Goal: Task Accomplishment & Management: Manage account settings

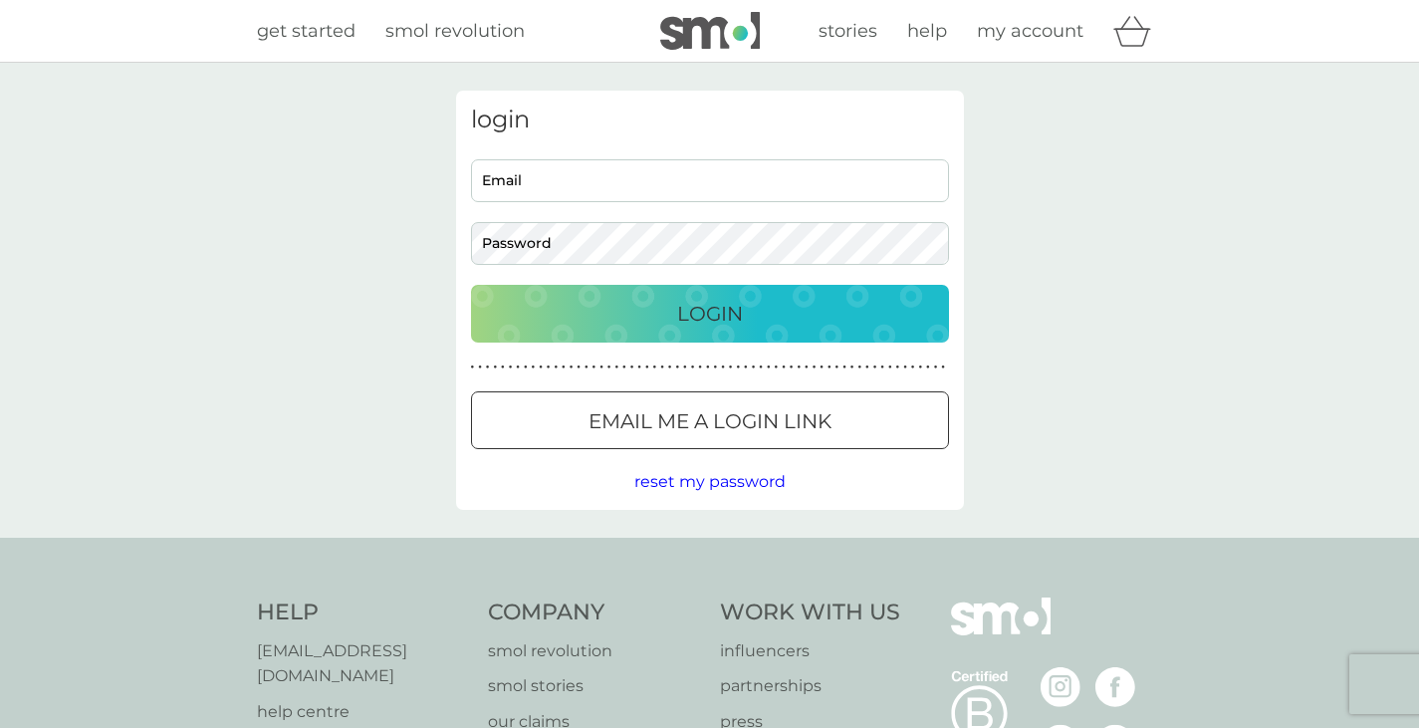
click at [558, 176] on input "Email" at bounding box center [710, 180] width 478 height 43
type input "[EMAIL_ADDRESS][DOMAIN_NAME]"
click at [471, 285] on button "Login" at bounding box center [710, 314] width 478 height 58
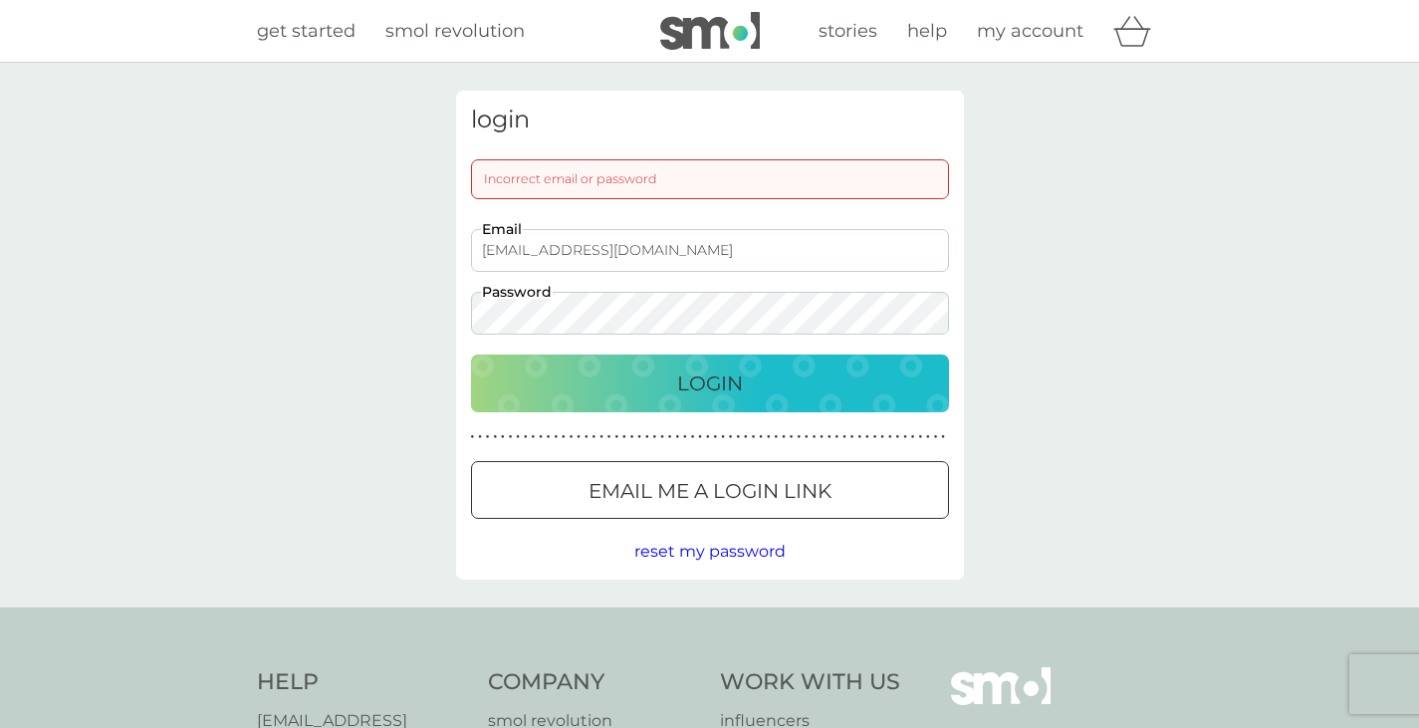
click at [471, 355] on button "Login" at bounding box center [710, 384] width 478 height 58
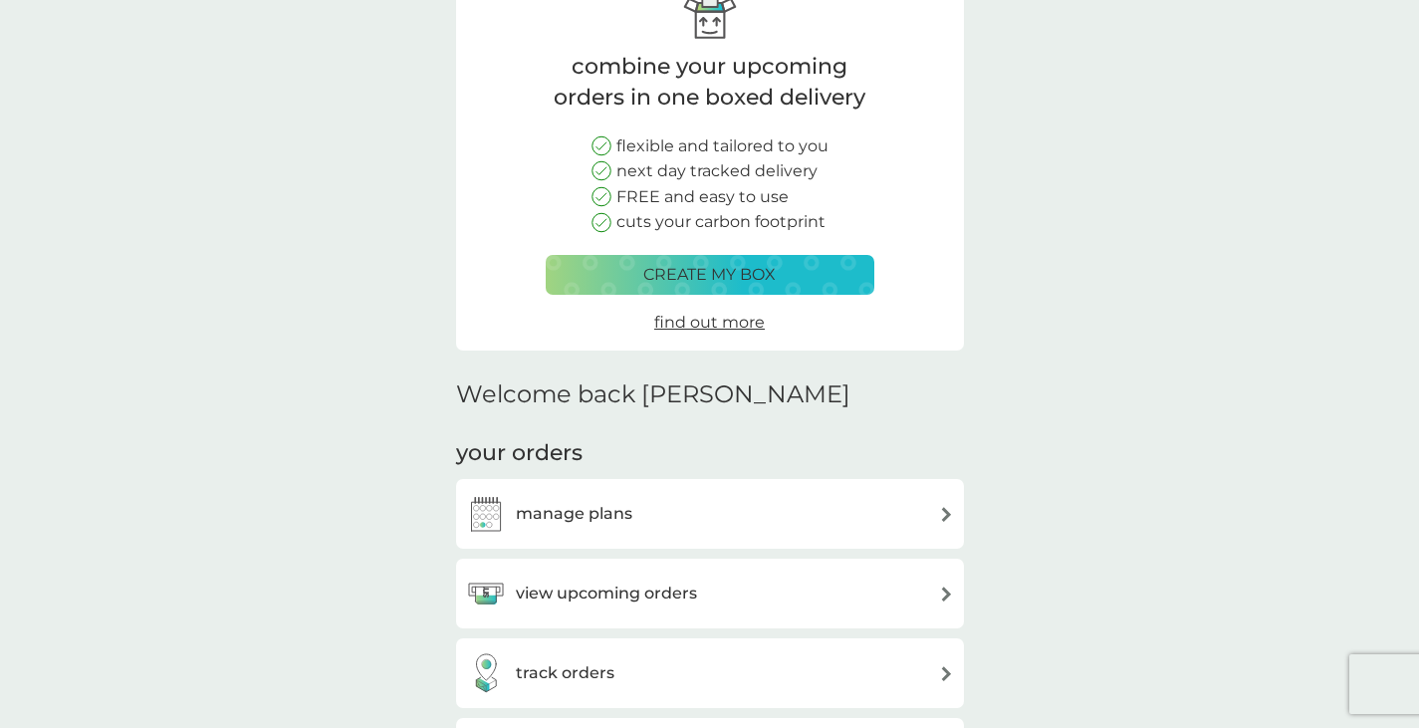
scroll to position [100, 0]
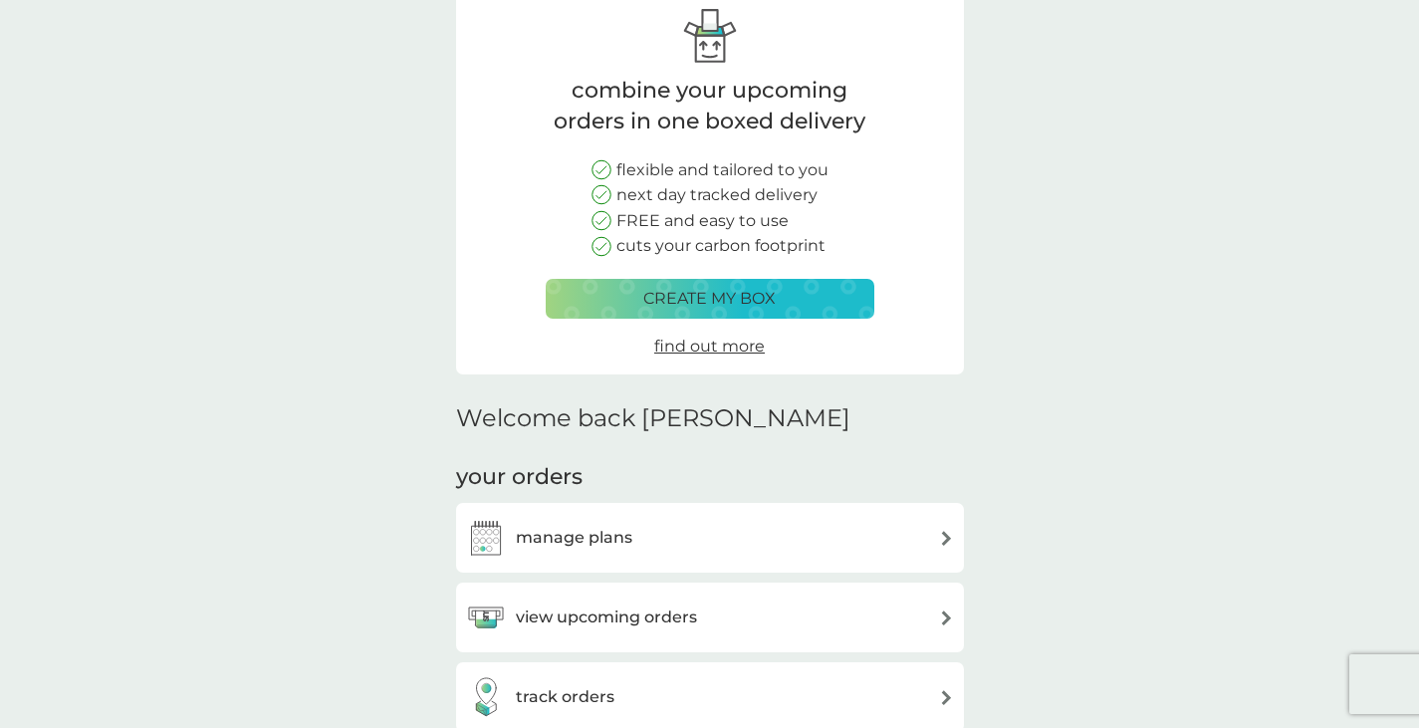
click at [880, 536] on div "manage plans" at bounding box center [710, 538] width 488 height 40
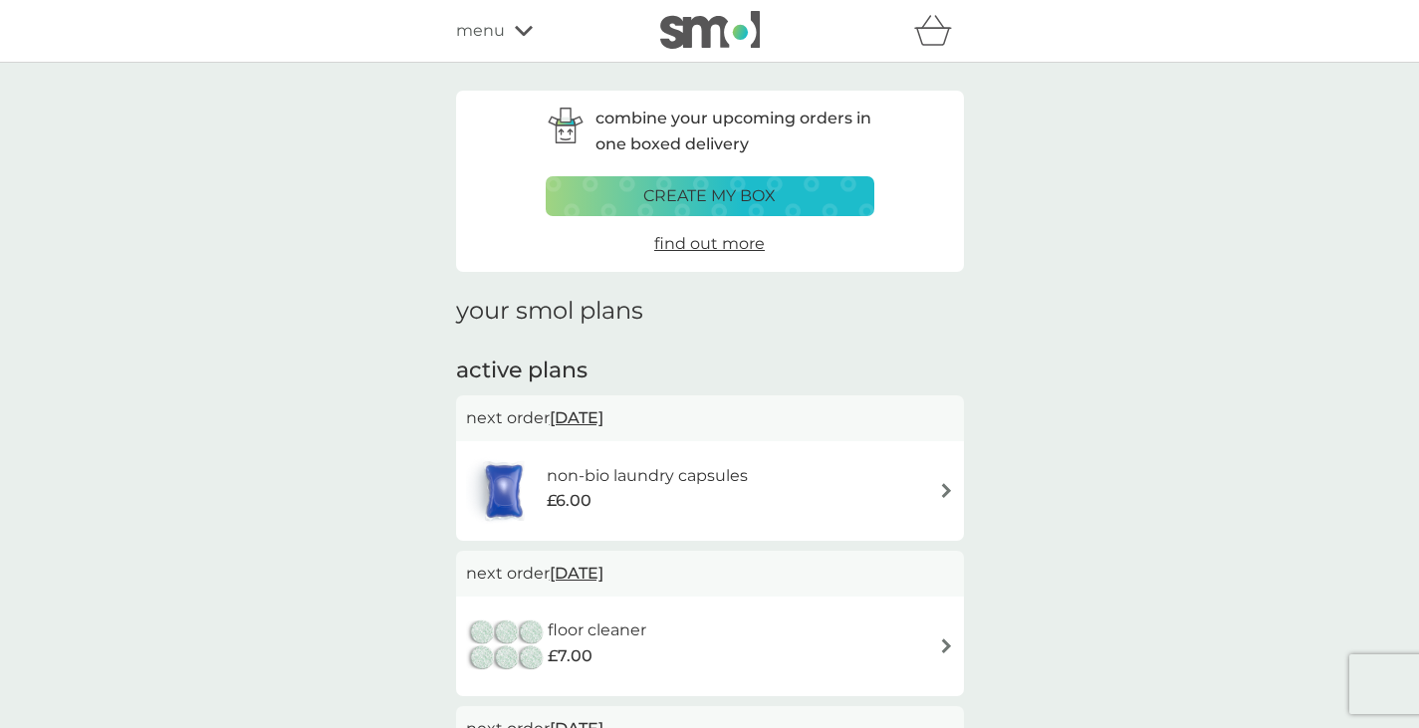
click at [599, 414] on span "[DATE]" at bounding box center [577, 417] width 54 height 39
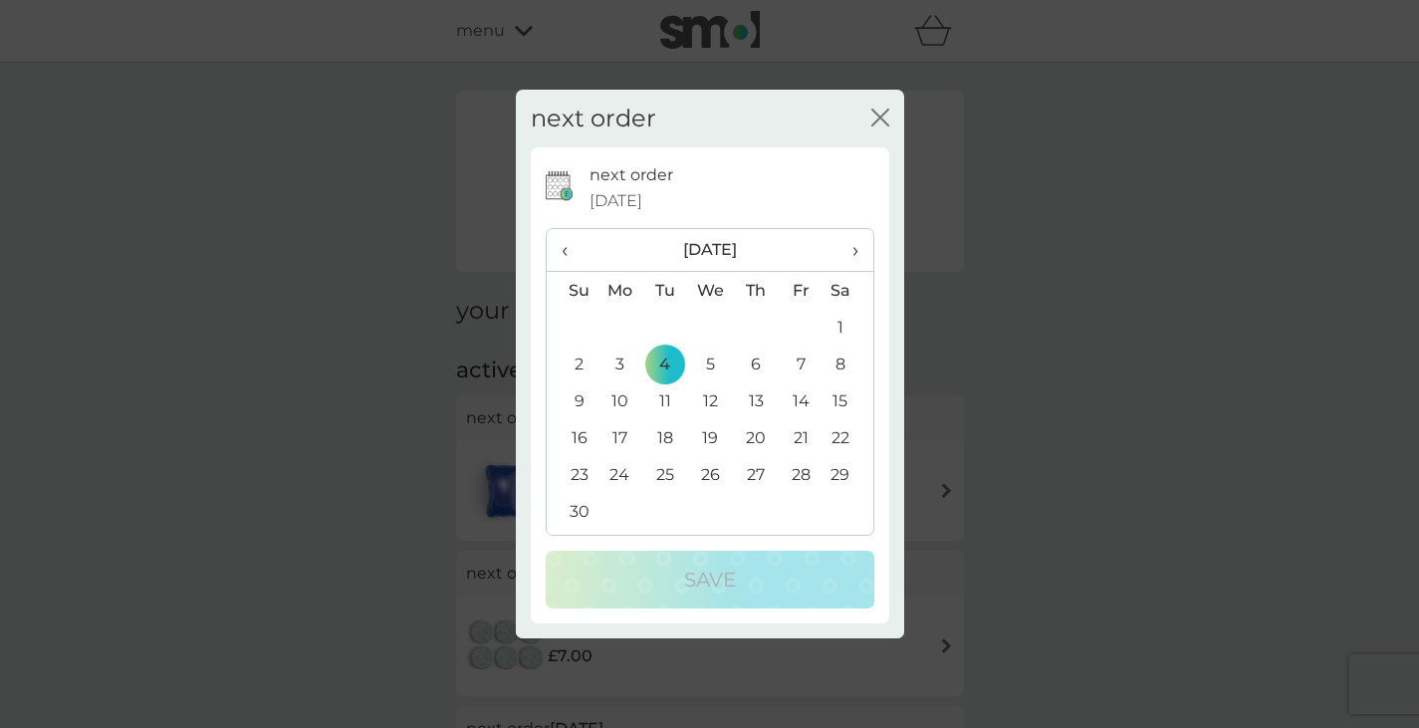
click at [875, 119] on icon "close" at bounding box center [881, 118] width 18 height 18
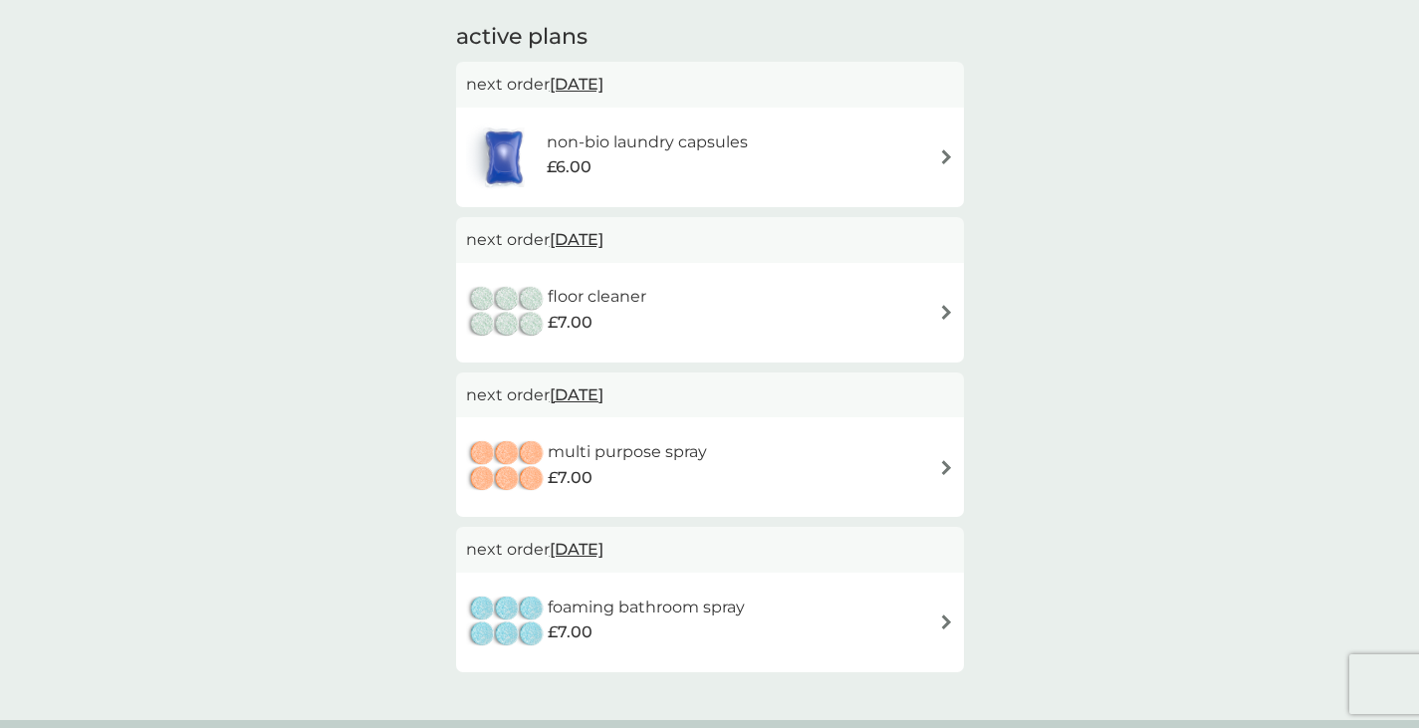
scroll to position [299, 0]
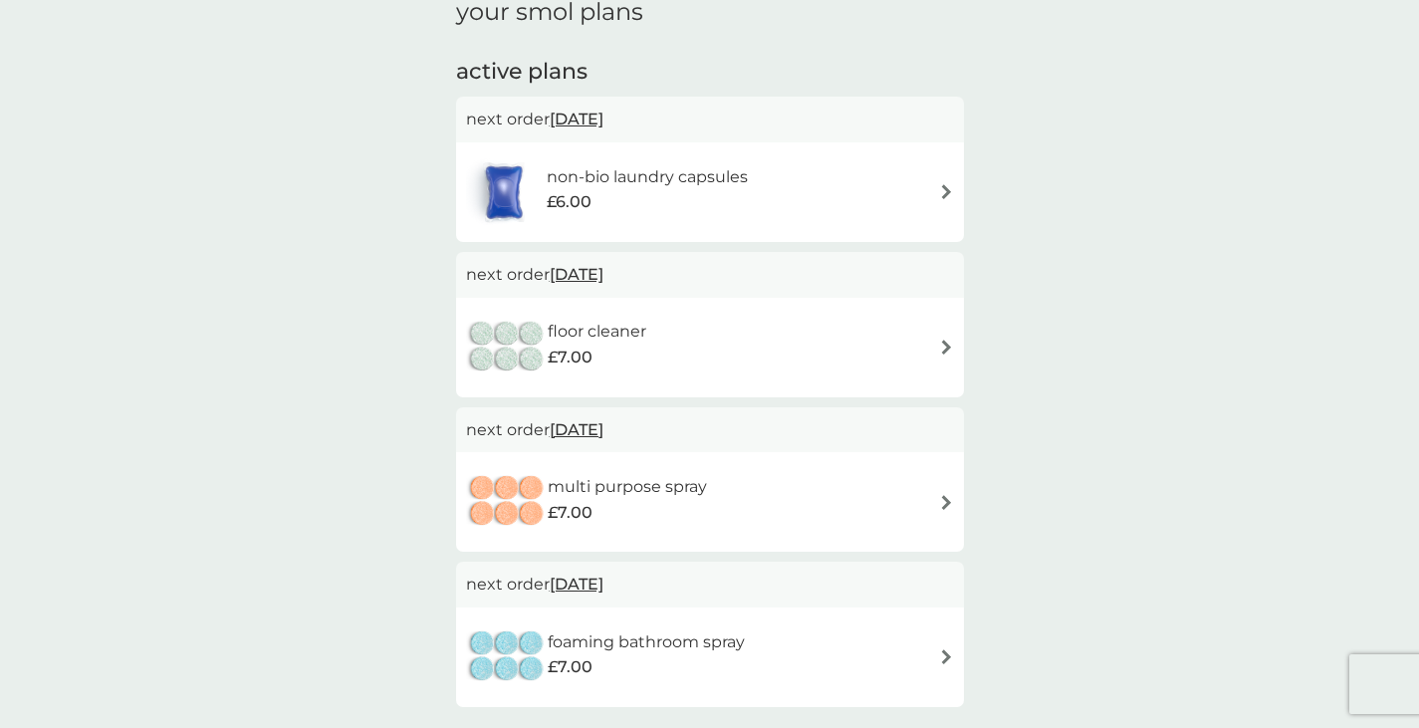
click at [594, 114] on span "[DATE]" at bounding box center [577, 119] width 54 height 39
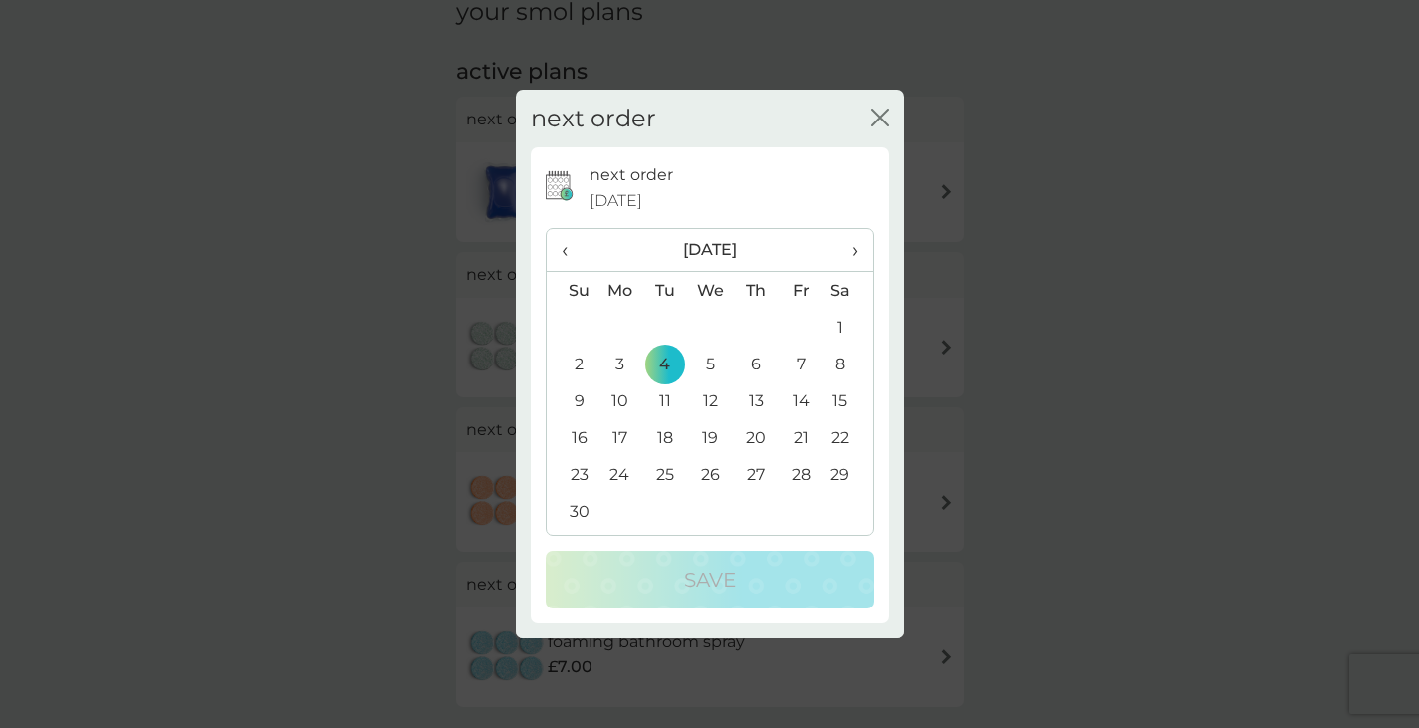
click at [662, 470] on td "25" at bounding box center [665, 474] width 45 height 37
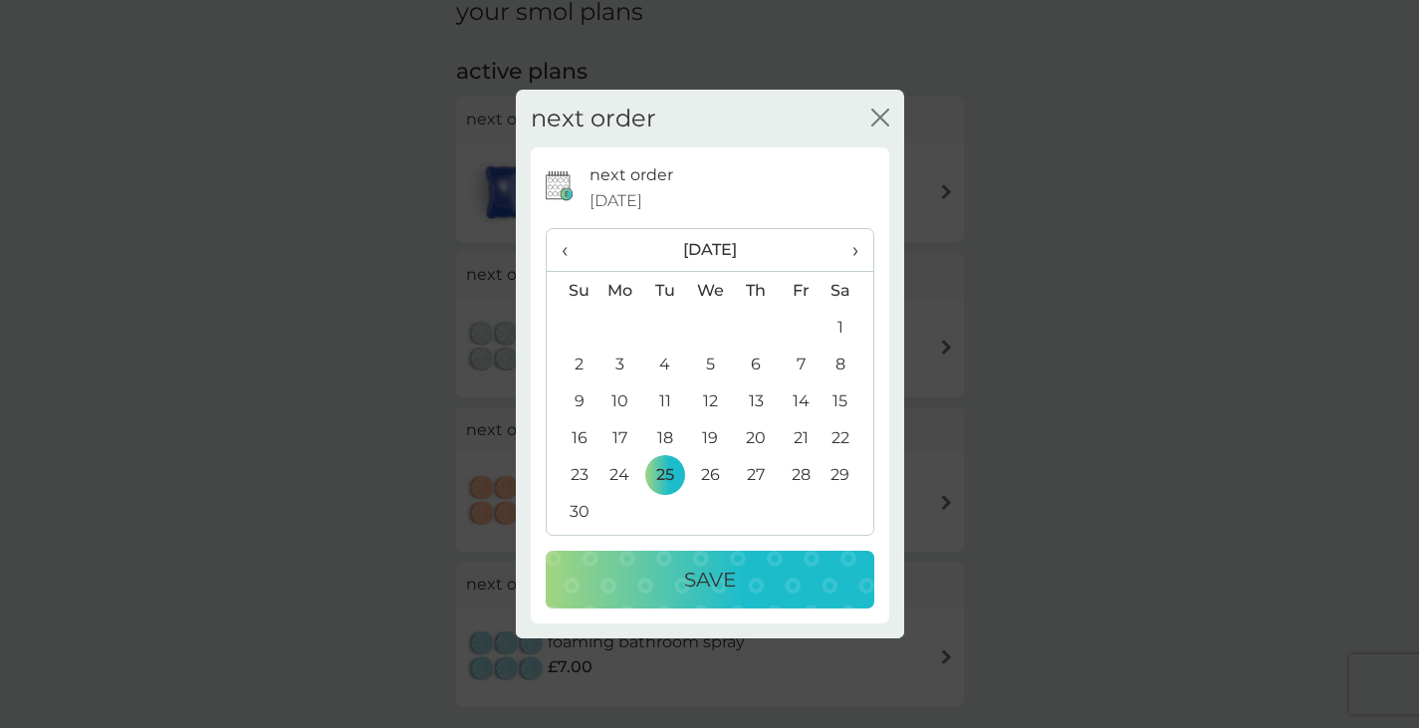
click at [721, 572] on p "Save" at bounding box center [710, 580] width 52 height 32
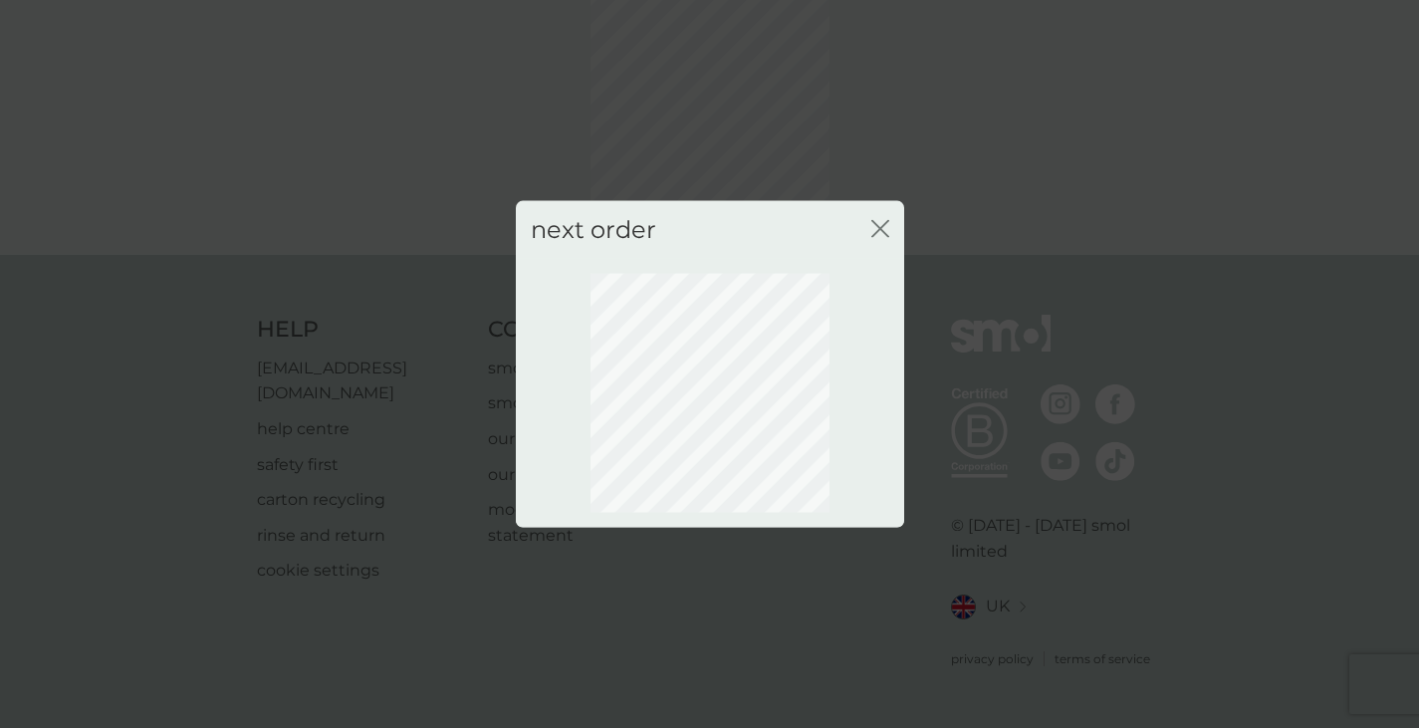
scroll to position [107, 0]
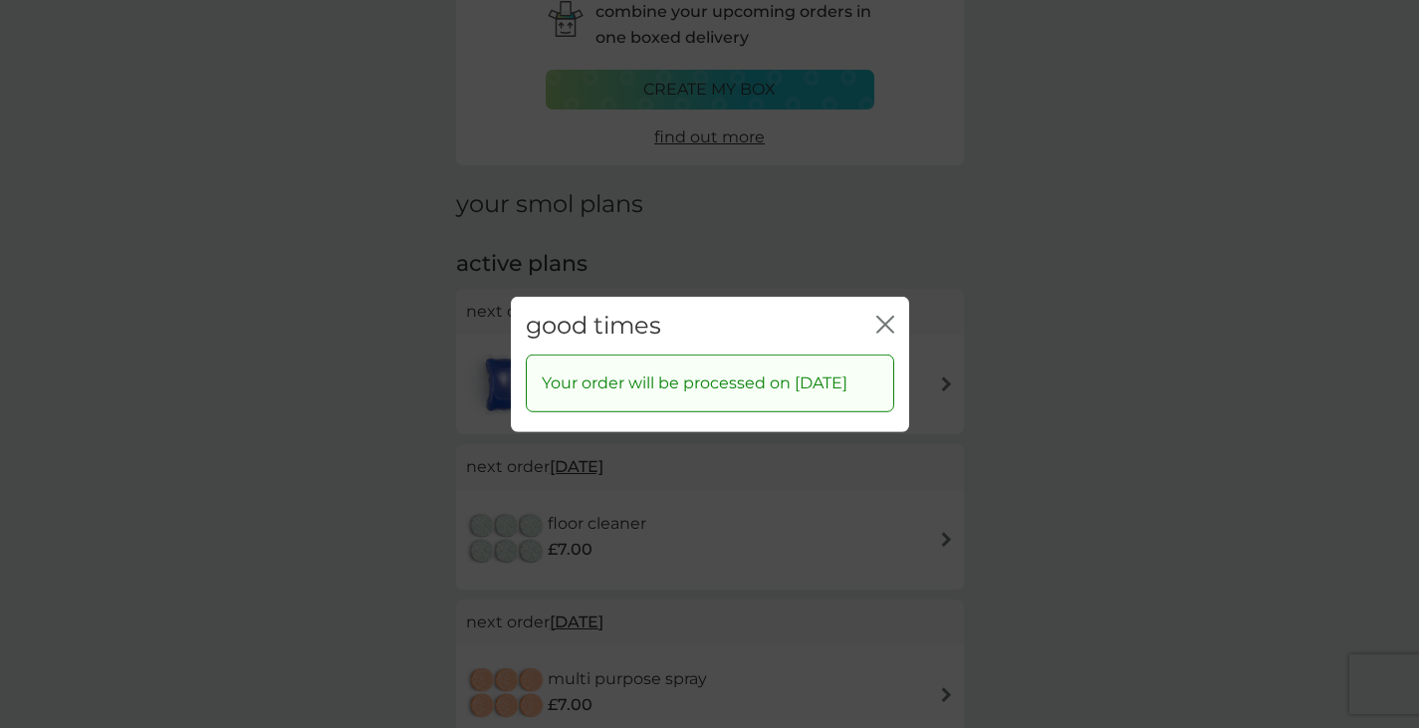
click at [882, 316] on icon "close" at bounding box center [882, 324] width 8 height 16
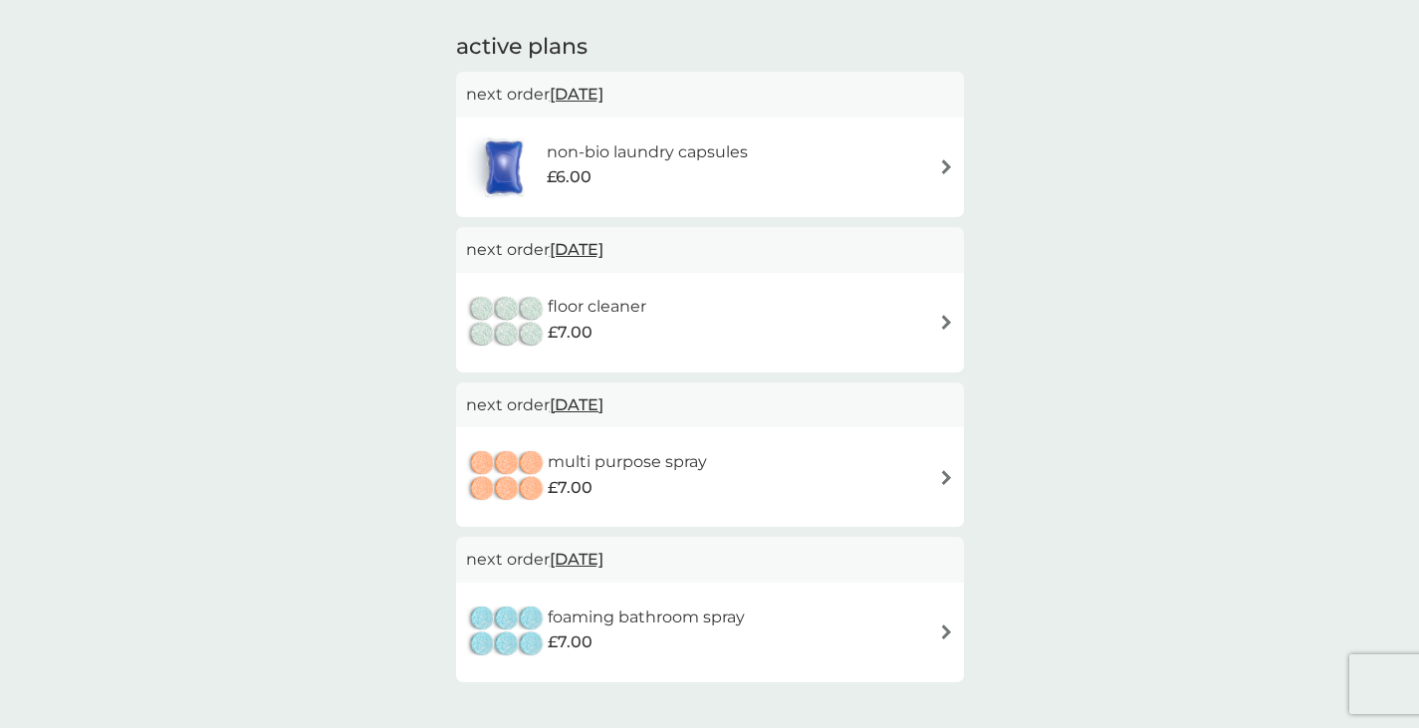
scroll to position [306, 0]
